Goal: Information Seeking & Learning: Learn about a topic

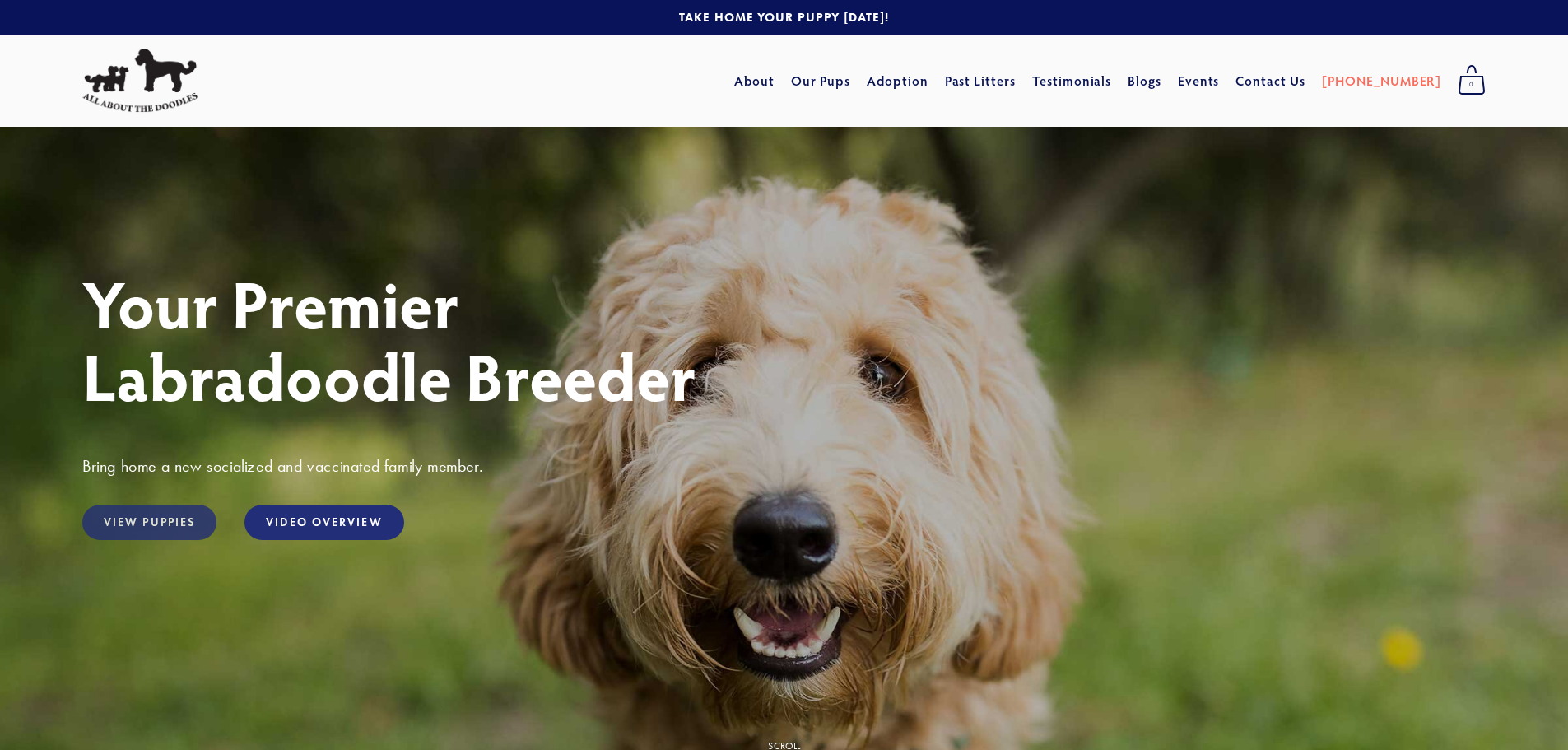
click at [175, 517] on link "View Puppies" at bounding box center [149, 523] width 134 height 36
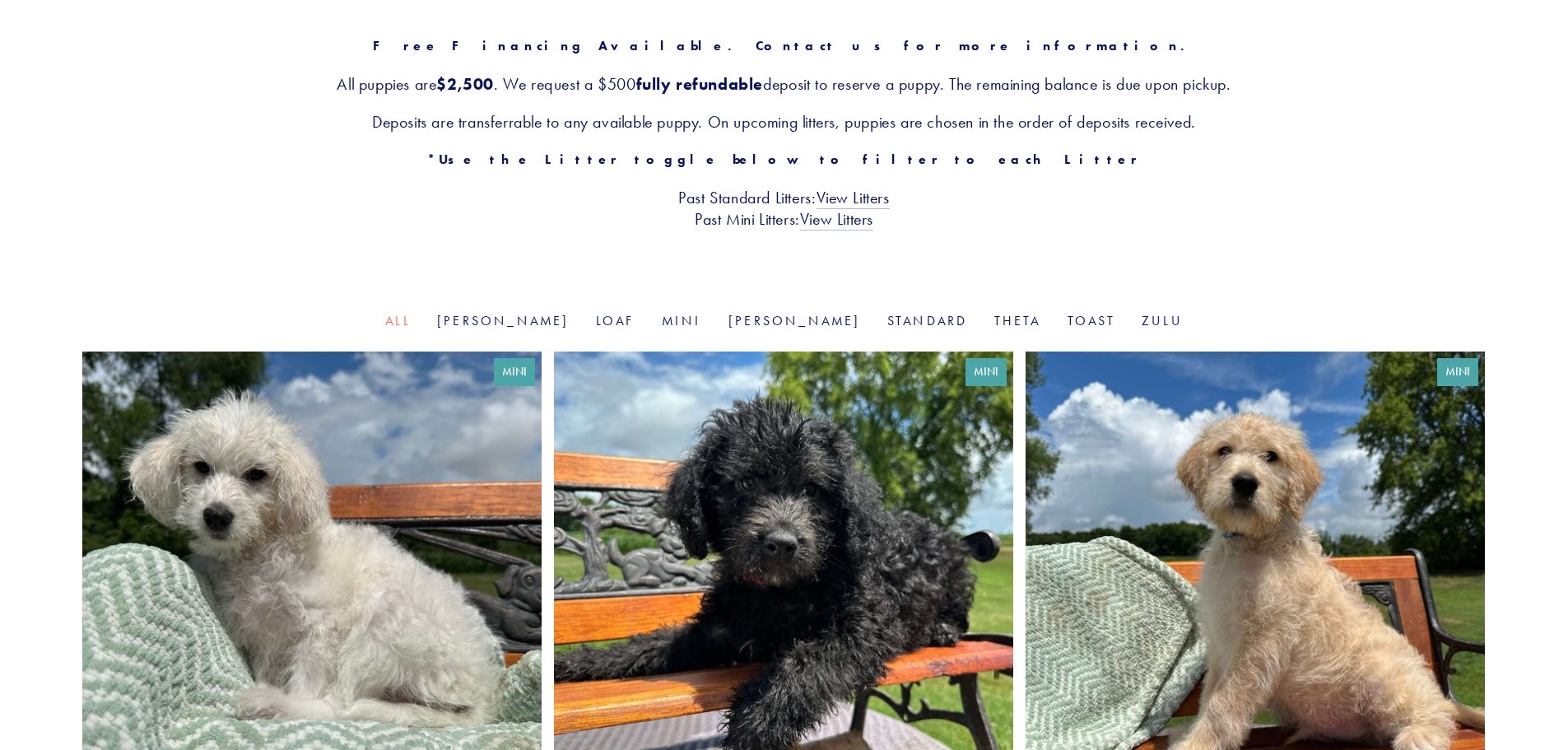
scroll to position [329, 0]
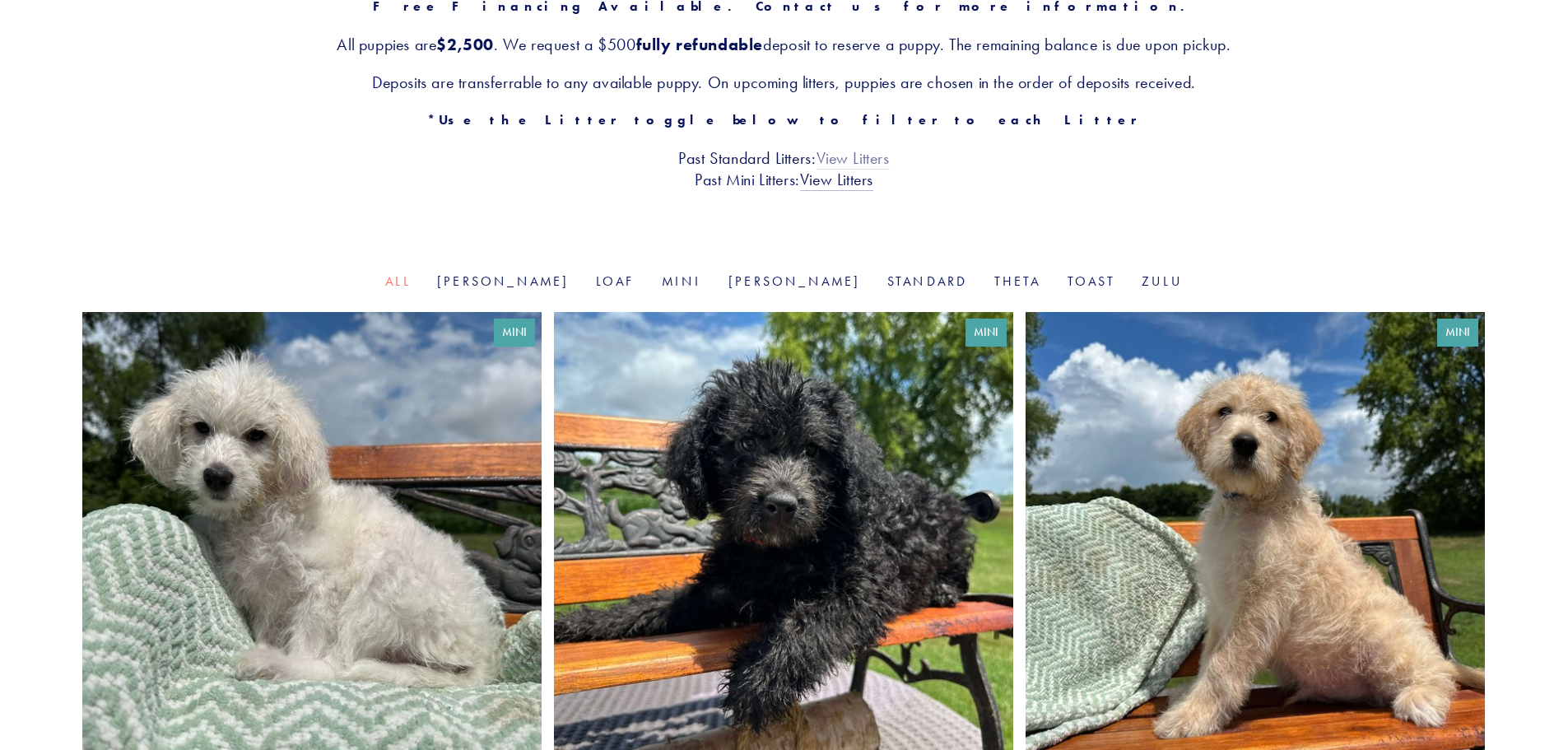
click at [840, 155] on link "View Litters" at bounding box center [853, 159] width 73 height 22
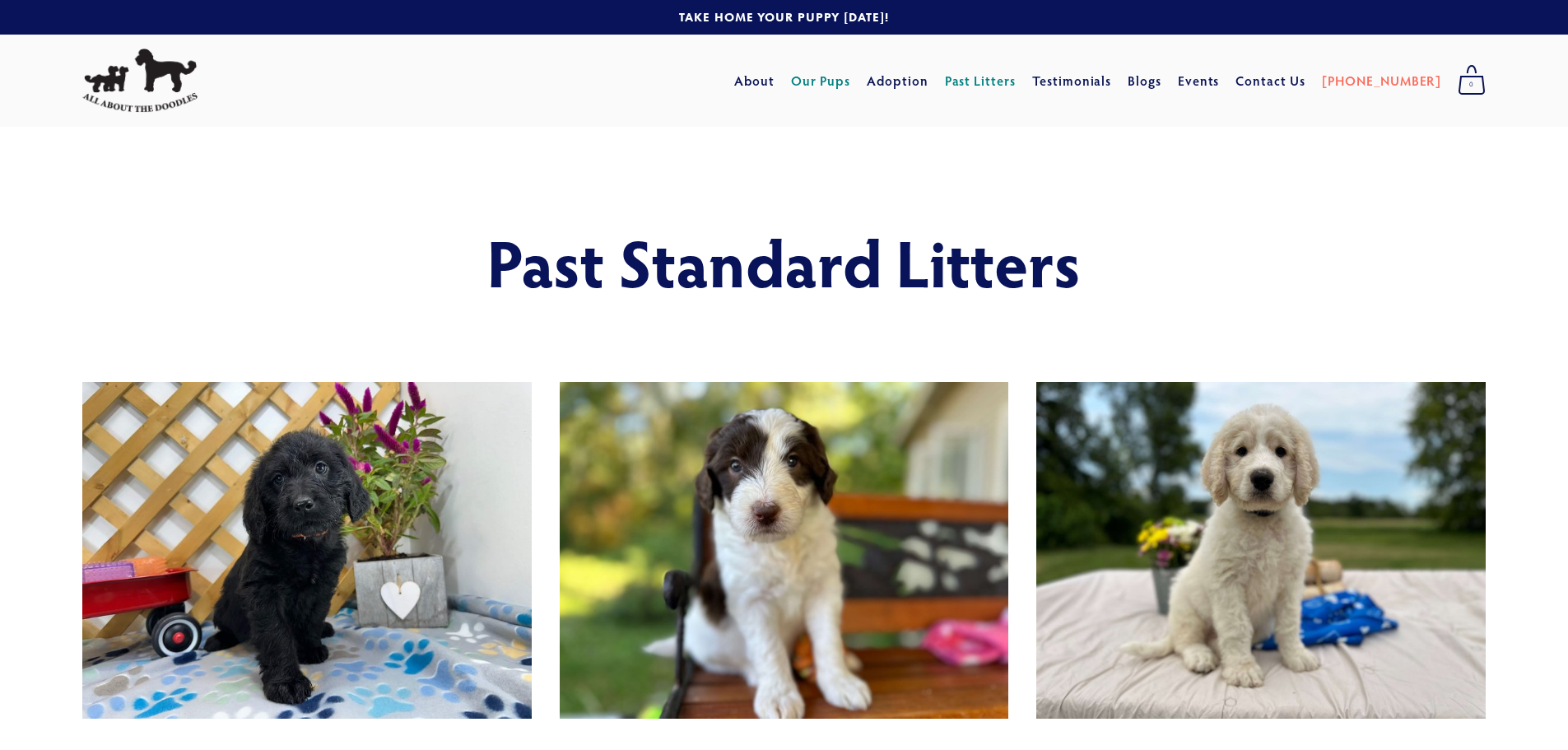
click at [851, 77] on link "Our Pups" at bounding box center [821, 81] width 60 height 30
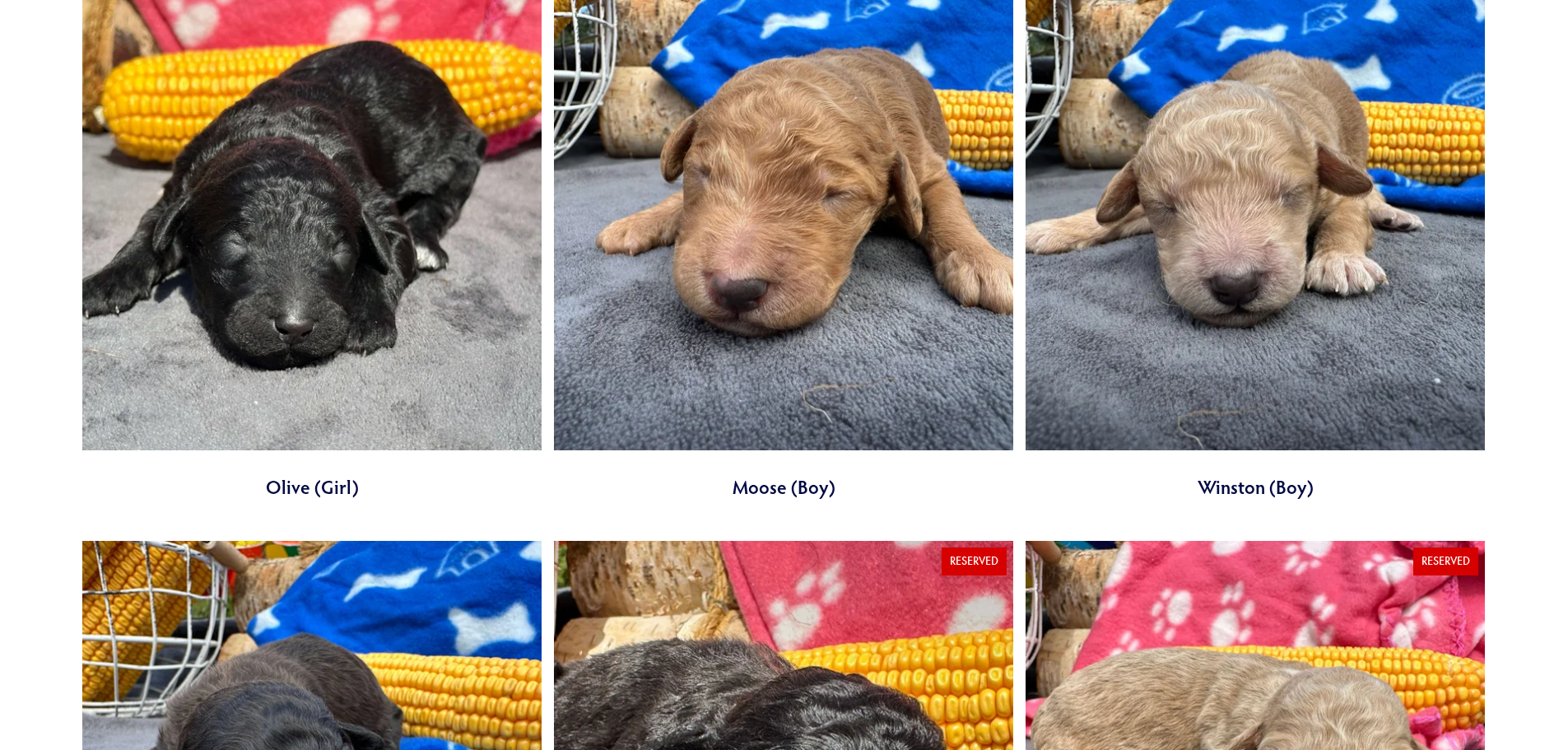
scroll to position [6258, 0]
